Goal: Find specific page/section: Find specific page/section

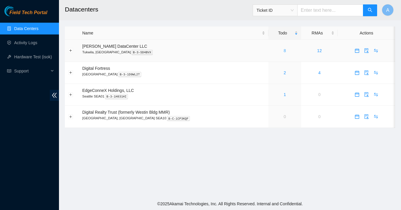
click at [284, 52] on link "8" at bounding box center [285, 50] width 2 height 5
